Goal: Share content

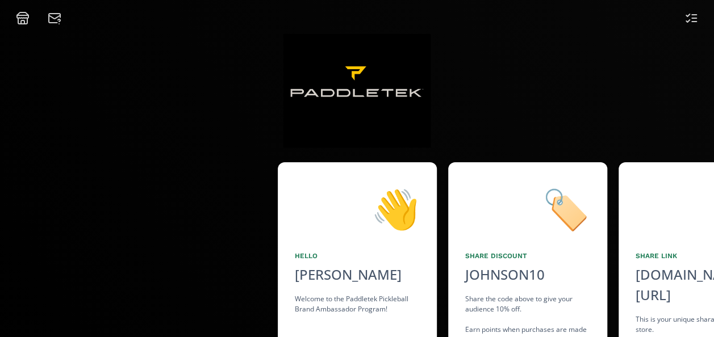
scroll to position [115, 0]
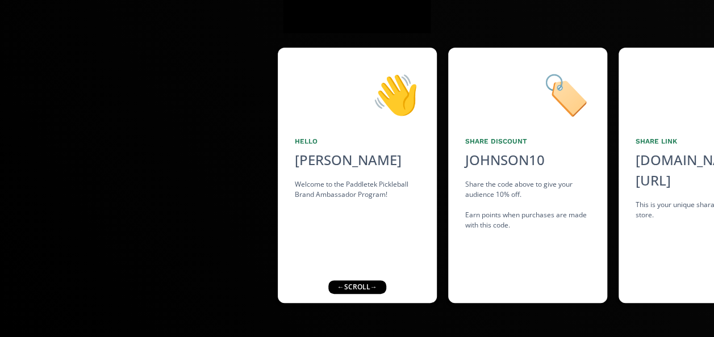
click at [368, 289] on div "← scroll →" at bounding box center [357, 288] width 58 height 14
click at [557, 211] on div "Share the code above to give your audience 10% off. Earn points when purchases …" at bounding box center [527, 205] width 125 height 51
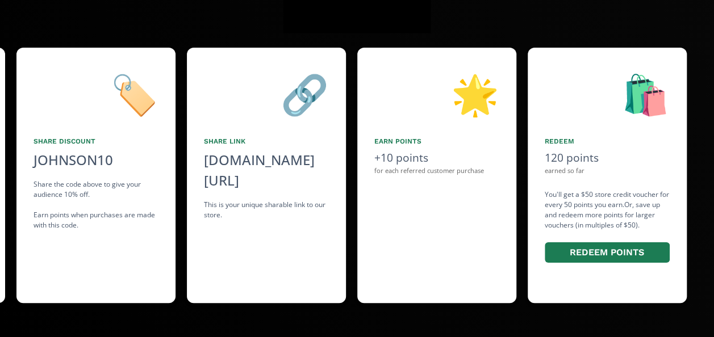
scroll to position [0, 511]
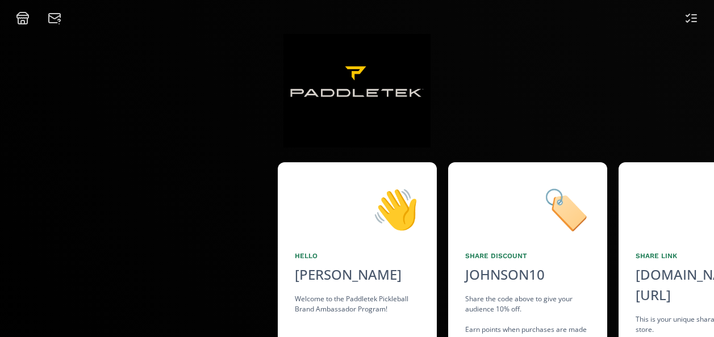
scroll to position [115, 0]
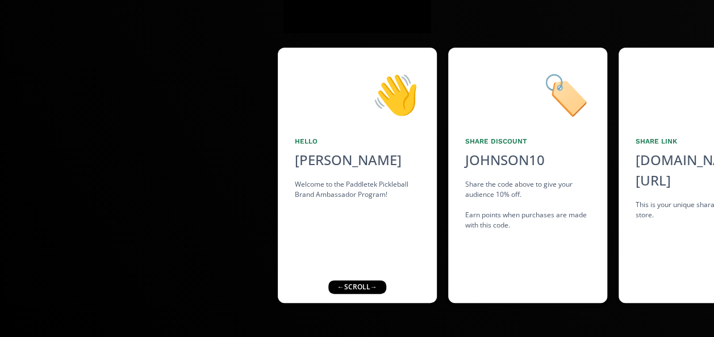
click at [671, 228] on div "🔗 Share Link alto.to/ARNTJ click to copy This is your unique sharable link to o…" at bounding box center [698, 176] width 159 height 256
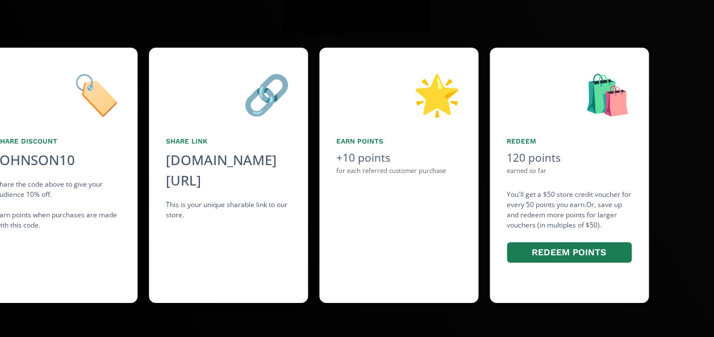
scroll to position [0, 481]
